Goal: Entertainment & Leisure: Consume media (video, audio)

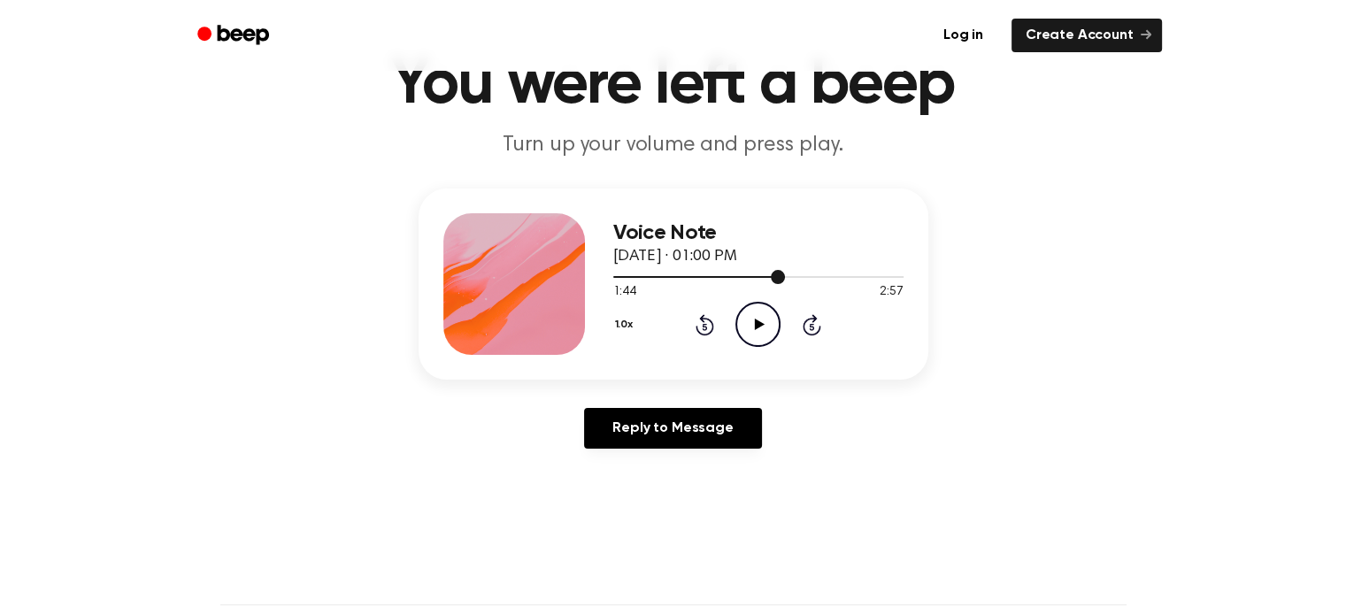
click at [768, 278] on div at bounding box center [758, 276] width 290 height 14
click at [755, 321] on icon at bounding box center [760, 325] width 10 height 12
click at [749, 279] on div at bounding box center [758, 276] width 290 height 14
click at [762, 325] on icon "Pause Audio" at bounding box center [757, 324] width 45 height 45
click at [757, 323] on icon at bounding box center [760, 325] width 10 height 12
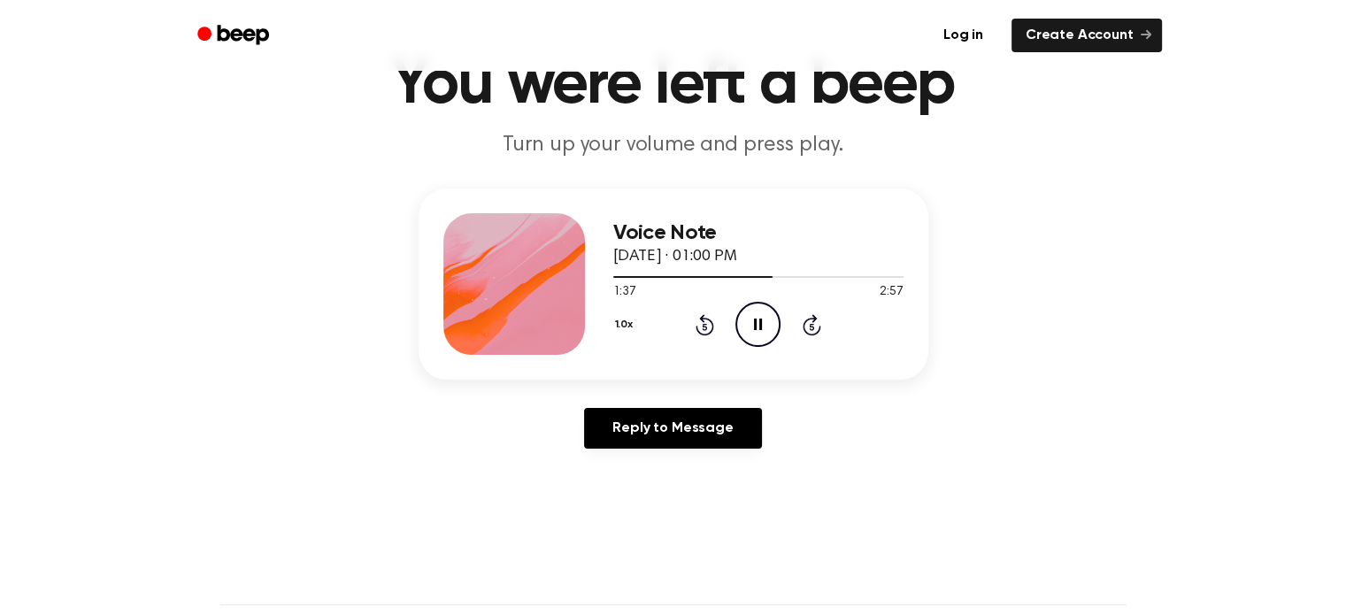
click at [757, 323] on icon "Pause Audio" at bounding box center [757, 324] width 45 height 45
click at [757, 323] on icon at bounding box center [760, 325] width 10 height 12
click at [761, 276] on div at bounding box center [696, 277] width 167 height 2
click at [763, 326] on icon "Pause Audio" at bounding box center [757, 324] width 45 height 45
click at [755, 277] on div at bounding box center [696, 277] width 167 height 2
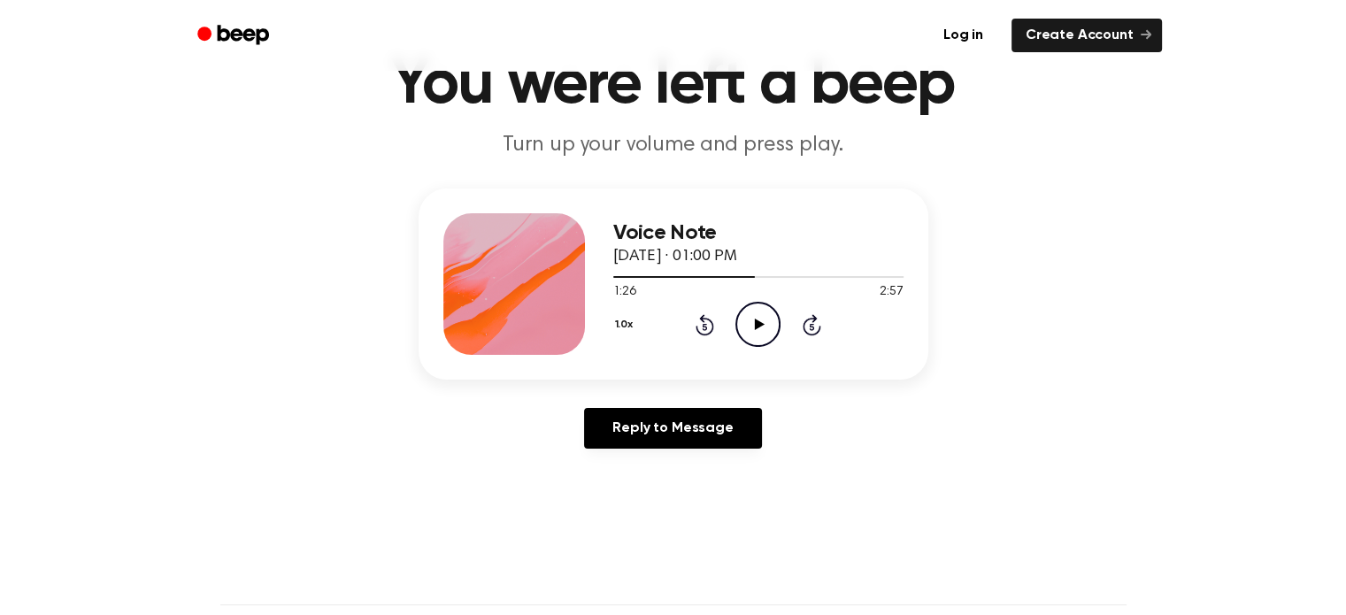
click at [755, 325] on icon at bounding box center [760, 325] width 10 height 12
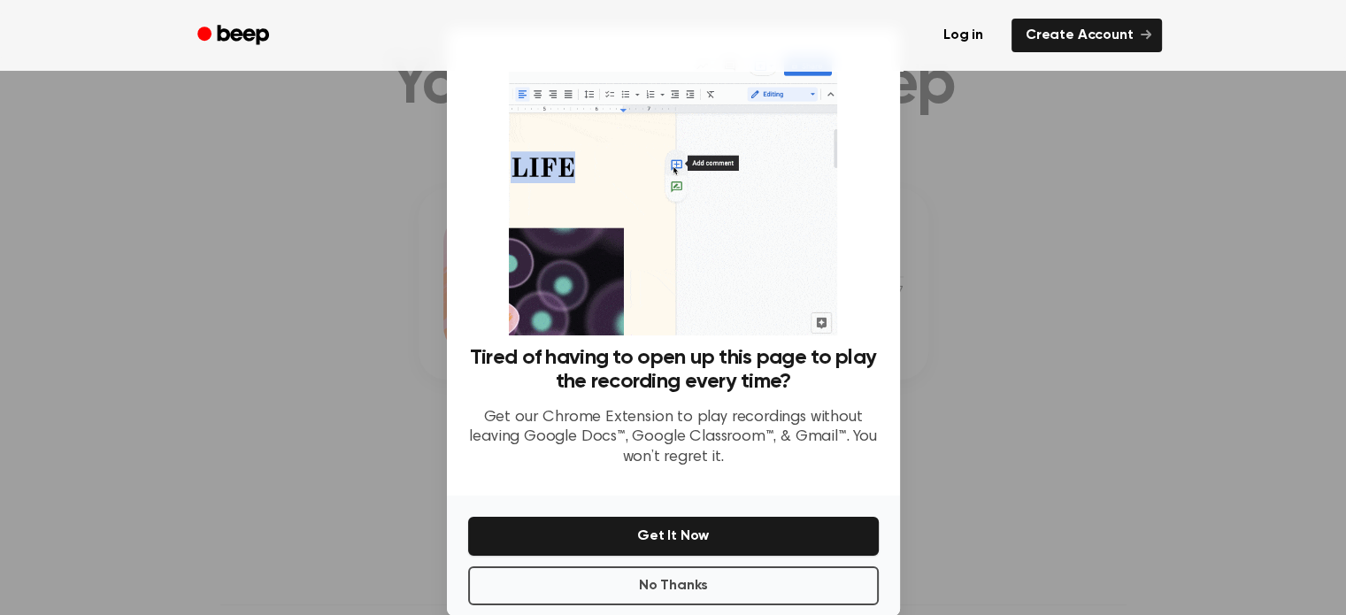
click at [1027, 386] on div at bounding box center [673, 307] width 1346 height 615
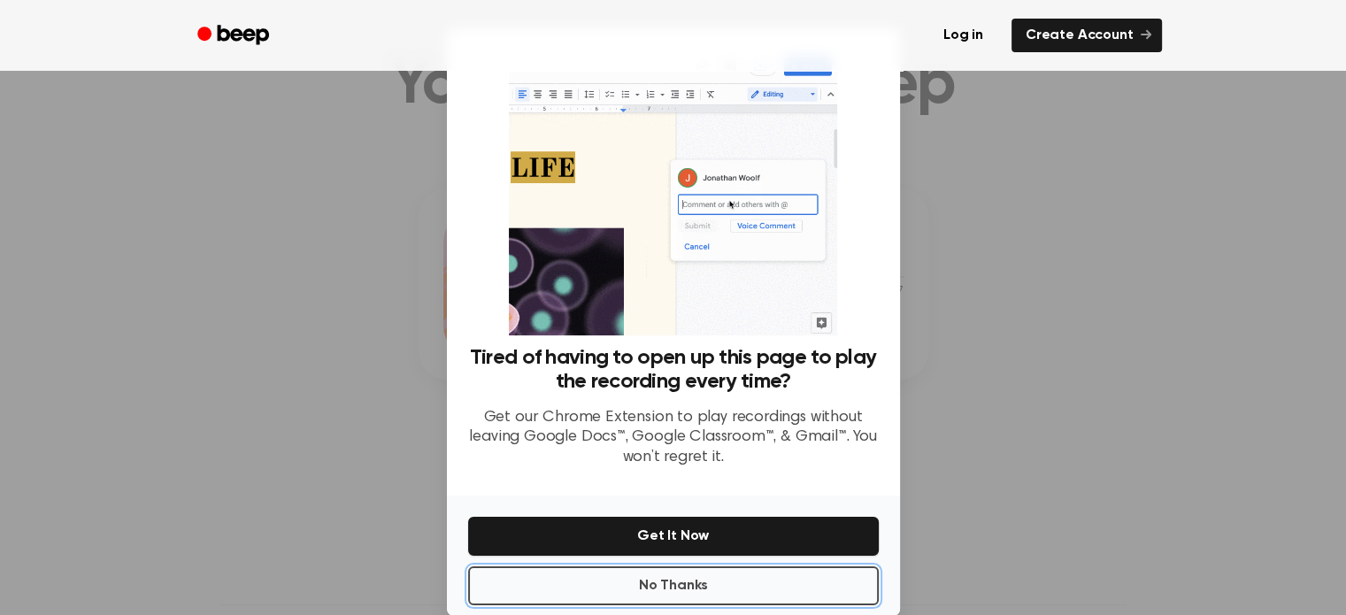
click at [726, 582] on button "No Thanks" at bounding box center [673, 585] width 411 height 39
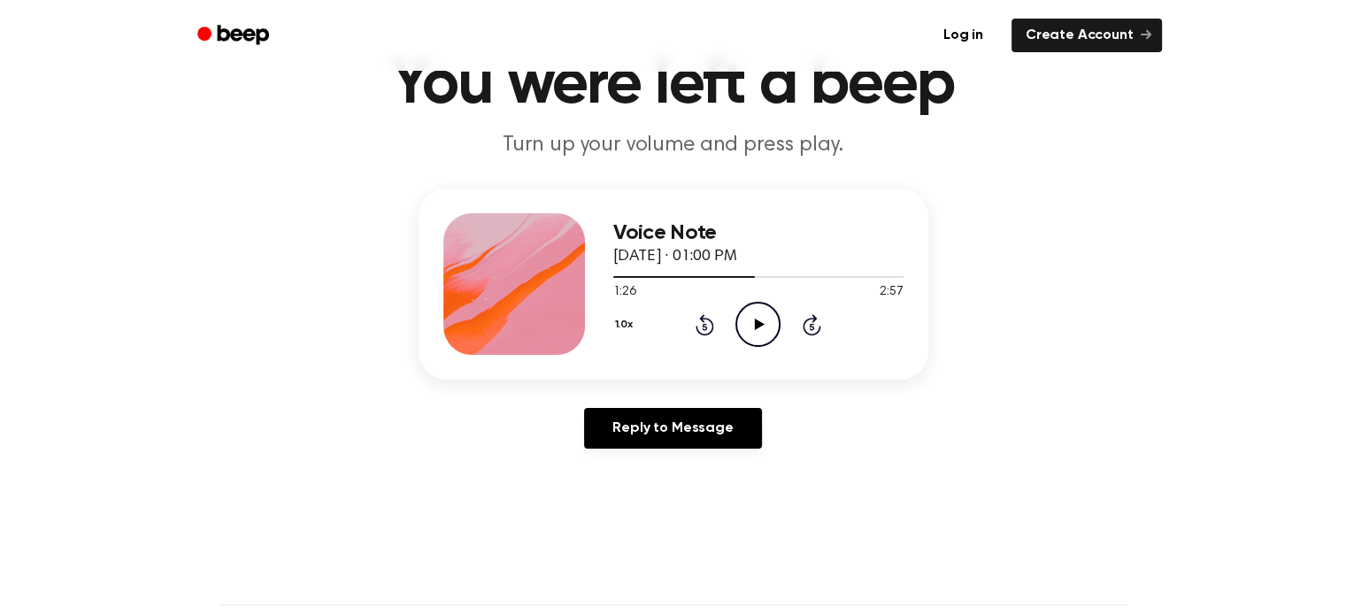
click at [760, 320] on icon "Play Audio" at bounding box center [757, 324] width 45 height 45
click at [758, 320] on icon "Pause Audio" at bounding box center [757, 324] width 45 height 45
click at [766, 326] on icon "Play Audio" at bounding box center [757, 324] width 45 height 45
click at [766, 327] on icon "Pause Audio" at bounding box center [757, 324] width 45 height 45
click at [769, 276] on div at bounding box center [701, 277] width 177 height 2
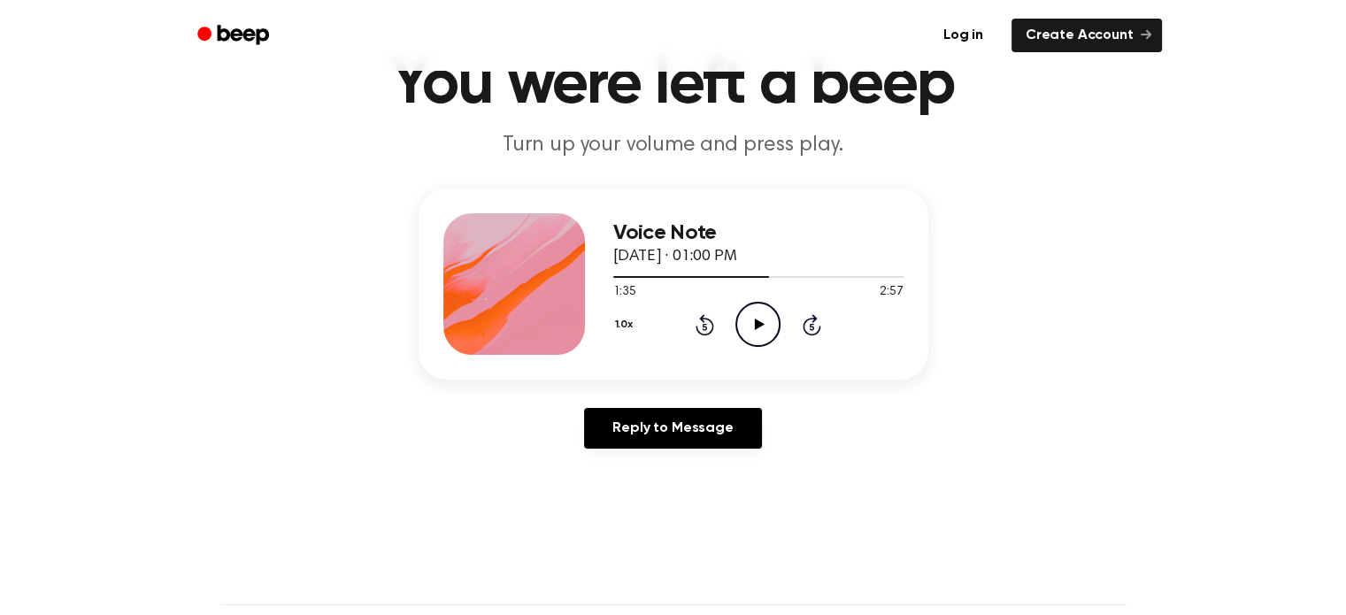
click at [759, 323] on icon at bounding box center [760, 325] width 10 height 12
click at [763, 325] on icon "Pause Audio" at bounding box center [757, 324] width 45 height 45
click at [757, 323] on icon at bounding box center [760, 325] width 10 height 12
click at [759, 323] on icon "Pause Audio" at bounding box center [757, 324] width 45 height 45
click at [785, 277] on div at bounding box center [709, 277] width 193 height 2
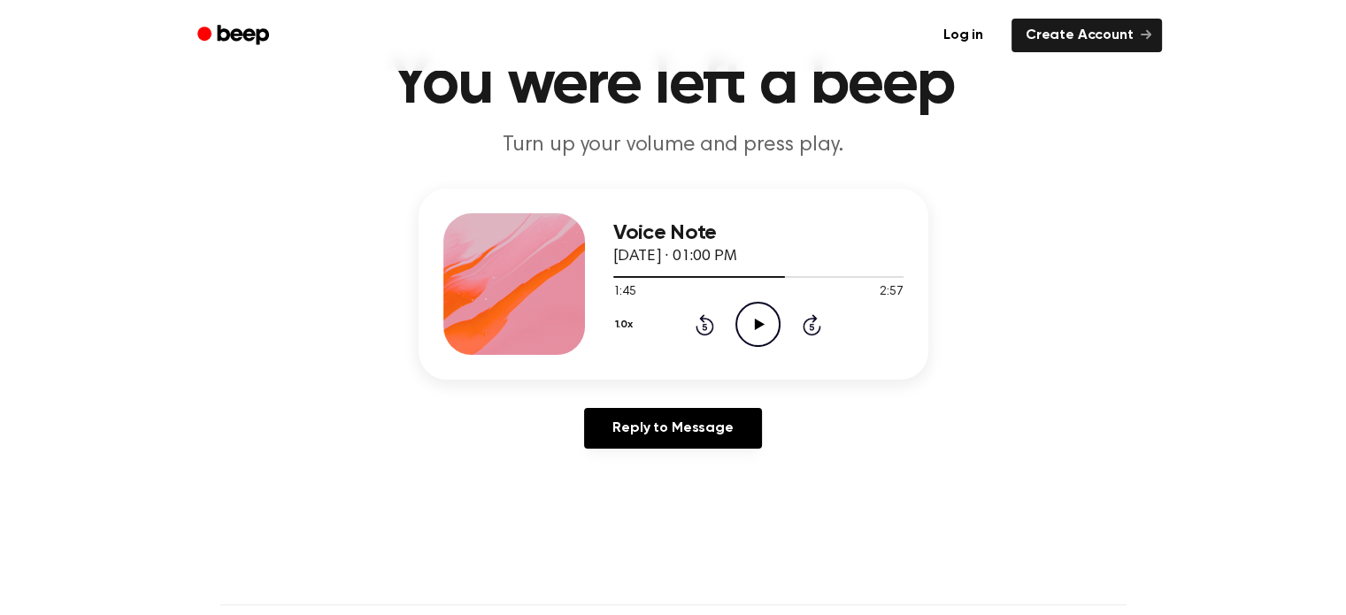
click at [756, 324] on icon at bounding box center [760, 325] width 10 height 12
click at [756, 325] on icon at bounding box center [758, 325] width 8 height 12
click at [764, 325] on icon "Play Audio" at bounding box center [757, 324] width 45 height 45
click at [764, 325] on icon "Pause Audio" at bounding box center [757, 324] width 45 height 45
click at [764, 325] on icon "Play Audio" at bounding box center [757, 324] width 45 height 45
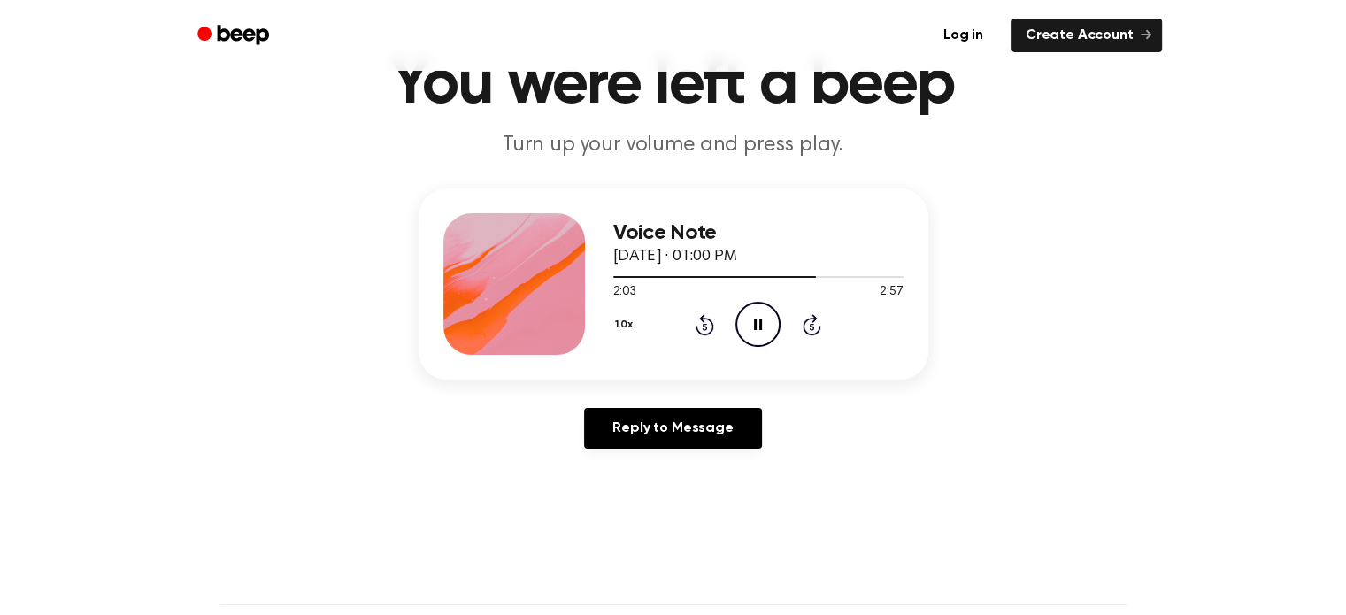
click at [764, 325] on icon "Pause Audio" at bounding box center [757, 324] width 45 height 45
click at [764, 325] on icon "Play Audio" at bounding box center [757, 324] width 45 height 45
click at [764, 325] on icon "Pause Audio" at bounding box center [757, 324] width 45 height 45
click at [800, 276] on div at bounding box center [718, 277] width 211 height 2
click at [804, 276] on div at bounding box center [758, 277] width 290 height 2
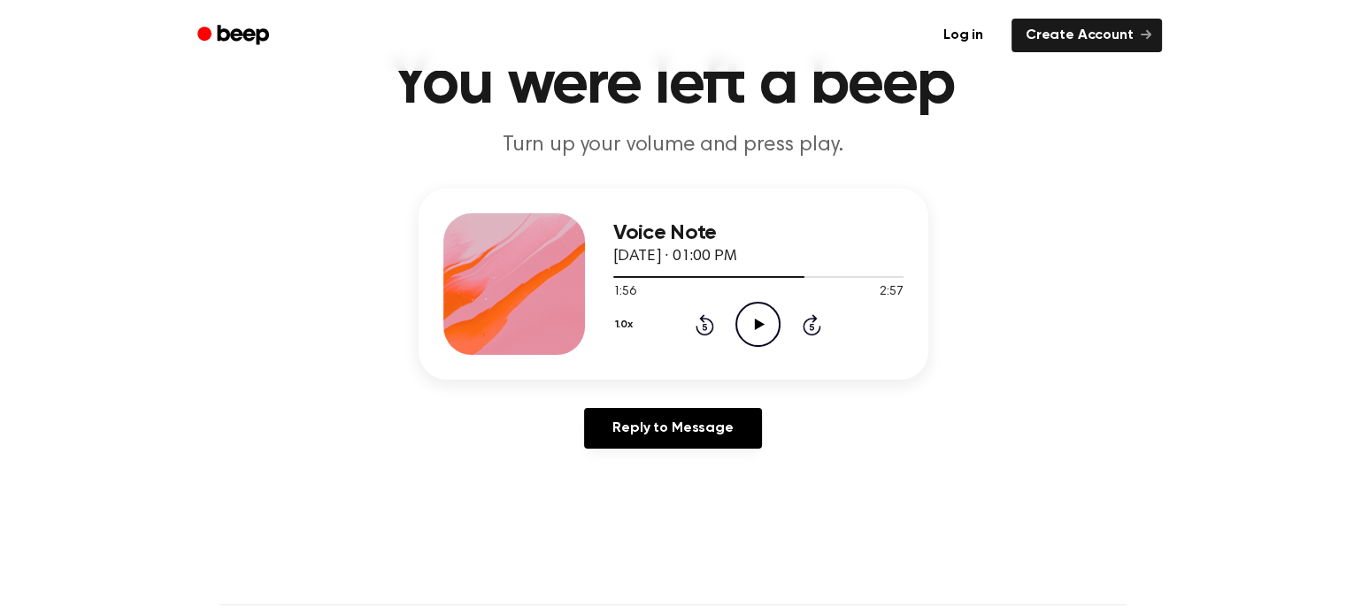
click at [759, 321] on icon "Play Audio" at bounding box center [757, 324] width 45 height 45
click at [759, 321] on icon at bounding box center [758, 325] width 8 height 12
click at [760, 324] on icon at bounding box center [760, 325] width 10 height 12
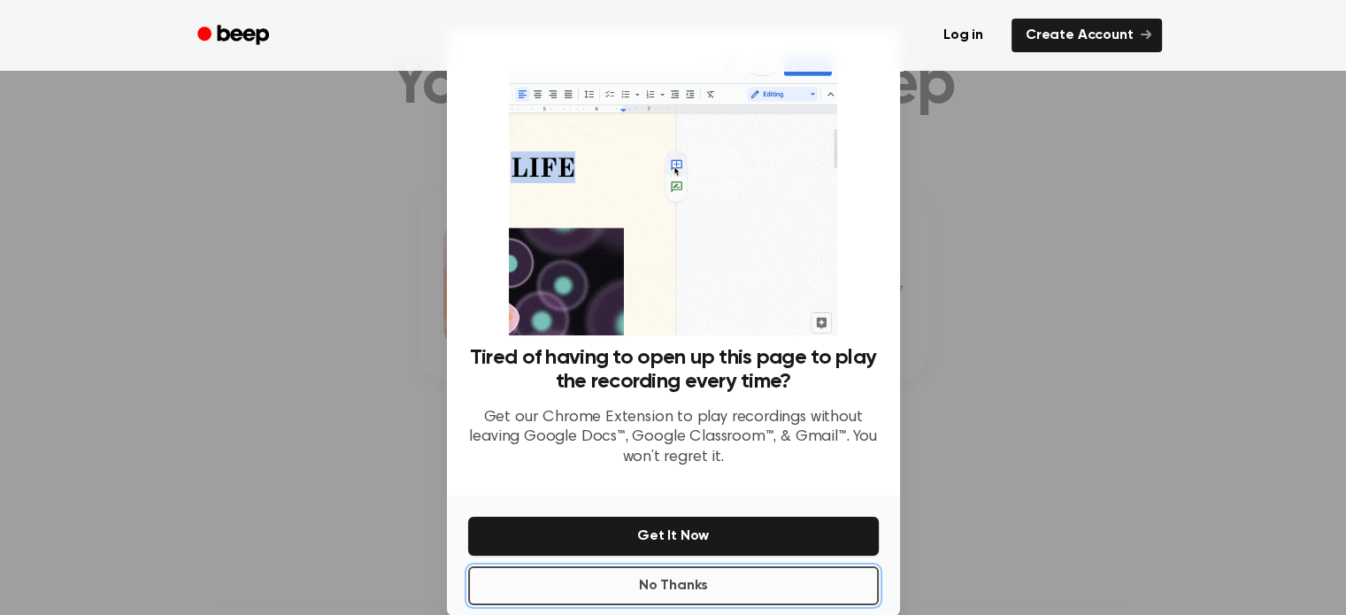
click at [612, 584] on button "No Thanks" at bounding box center [673, 585] width 411 height 39
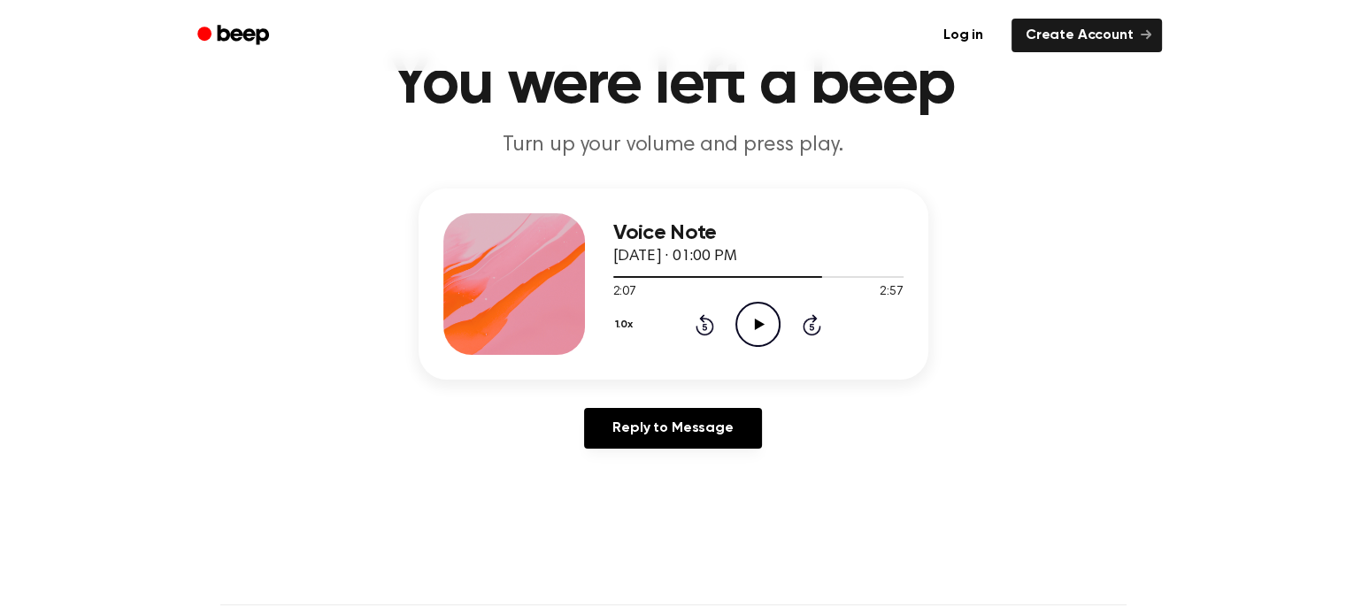
click at [763, 330] on icon "Play Audio" at bounding box center [757, 324] width 45 height 45
click at [761, 322] on icon at bounding box center [758, 325] width 8 height 12
click at [813, 274] on div at bounding box center [758, 276] width 290 height 14
click at [759, 322] on icon at bounding box center [760, 325] width 10 height 12
click at [764, 319] on icon "Pause Audio" at bounding box center [757, 324] width 45 height 45
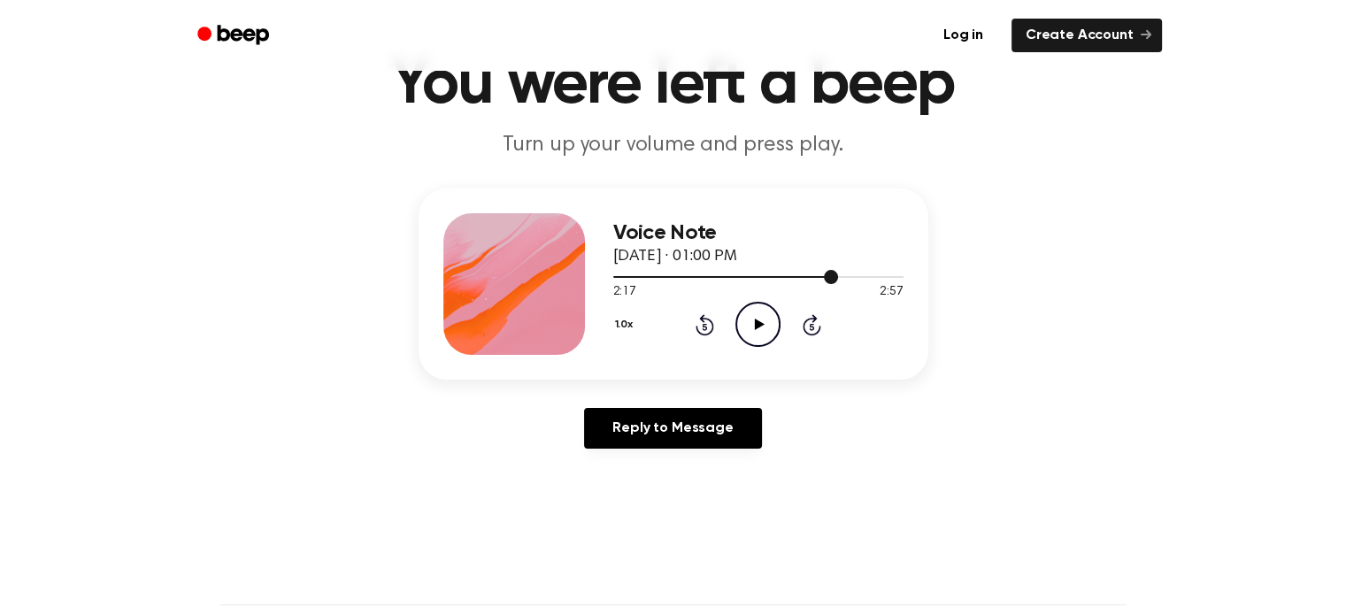
click at [822, 277] on div at bounding box center [726, 277] width 226 height 2
click at [757, 325] on icon at bounding box center [760, 325] width 10 height 12
click at [757, 324] on icon "Pause Audio" at bounding box center [757, 324] width 45 height 45
click at [754, 322] on icon "Play Audio" at bounding box center [757, 324] width 45 height 45
click at [754, 322] on icon at bounding box center [758, 325] width 8 height 12
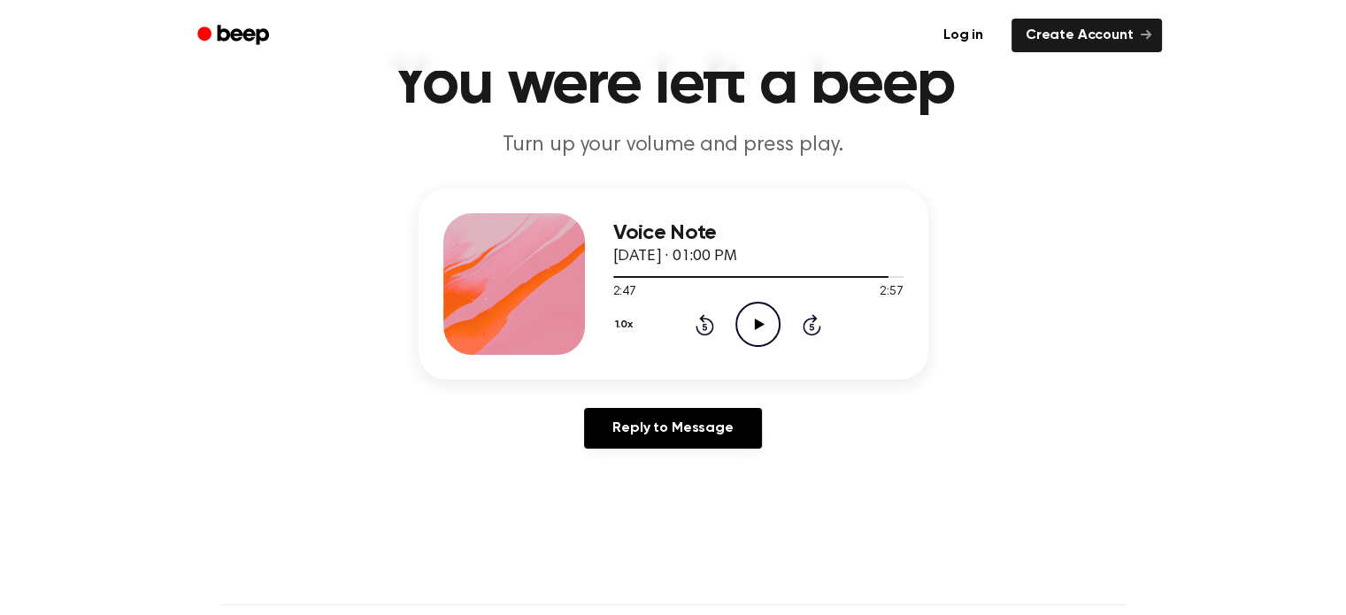
click at [754, 322] on icon "Play Audio" at bounding box center [757, 324] width 45 height 45
click at [754, 322] on icon at bounding box center [758, 325] width 8 height 12
click at [704, 274] on div at bounding box center [758, 276] width 290 height 14
click at [755, 325] on icon at bounding box center [760, 325] width 10 height 12
click at [729, 276] on div at bounding box center [758, 277] width 290 height 2
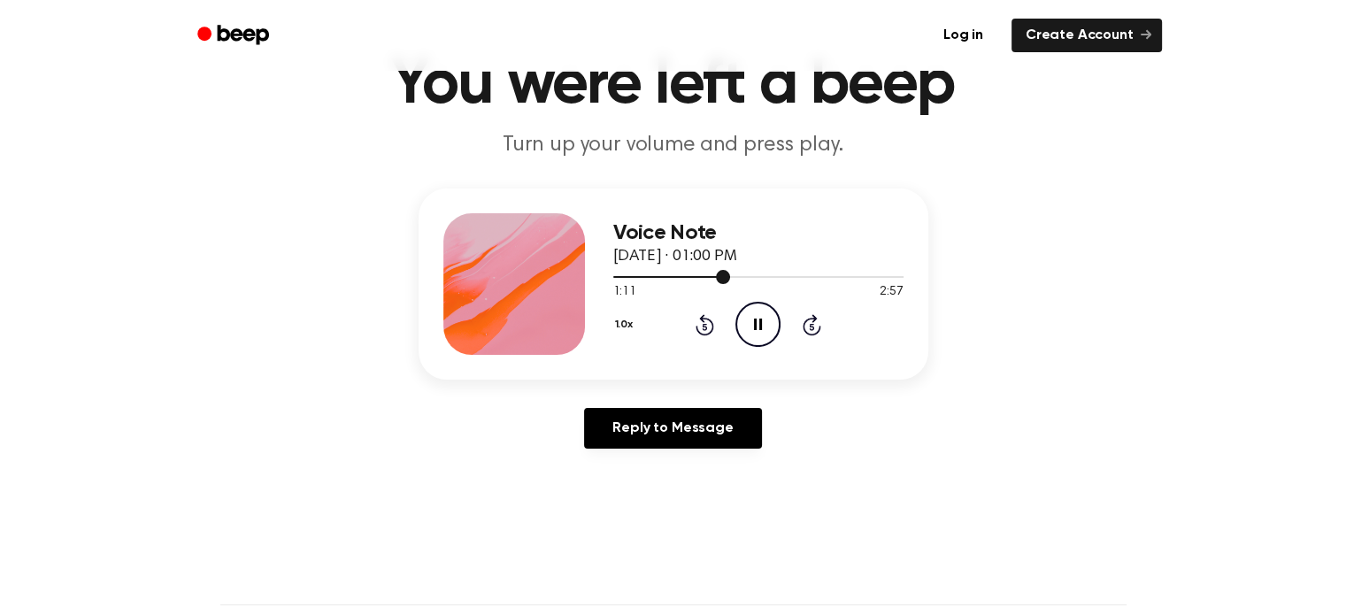
click at [737, 276] on div at bounding box center [758, 277] width 290 height 2
click at [765, 335] on icon "Pause Audio" at bounding box center [757, 324] width 45 height 45
